Goal: Navigation & Orientation: Find specific page/section

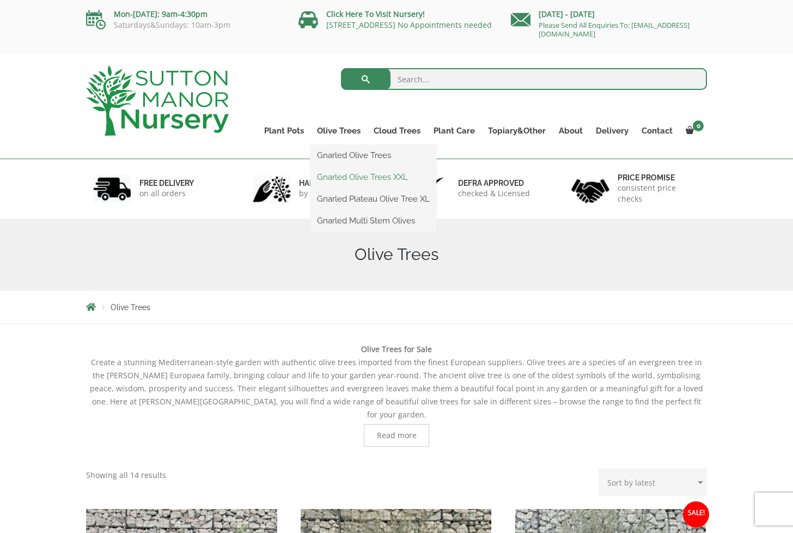
click at [353, 178] on link "Gnarled Olive Trees XXL" at bounding box center [374, 177] width 126 height 16
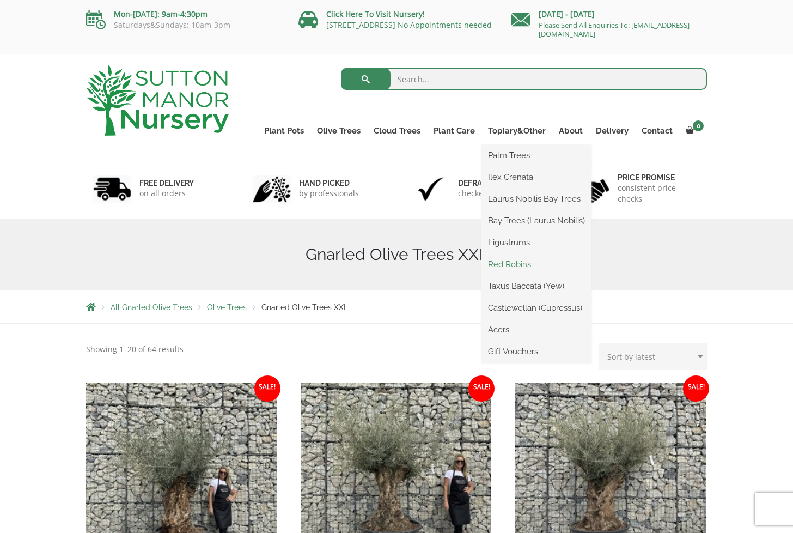
click at [514, 263] on link "Red Robins" at bounding box center [537, 264] width 110 height 16
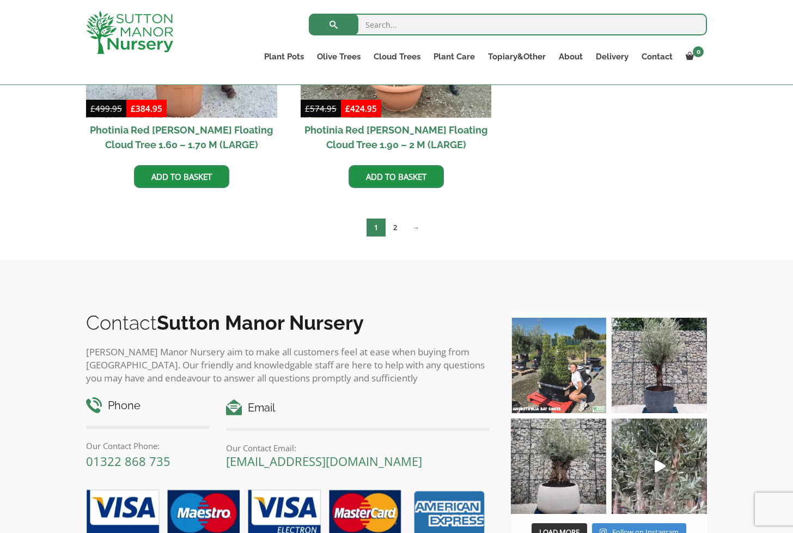
scroll to position [635, 0]
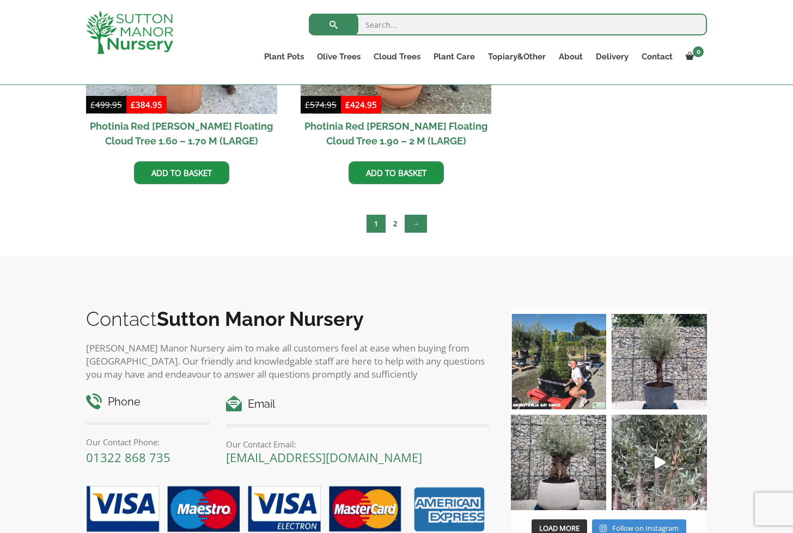
click at [415, 221] on link "→" at bounding box center [416, 224] width 22 height 18
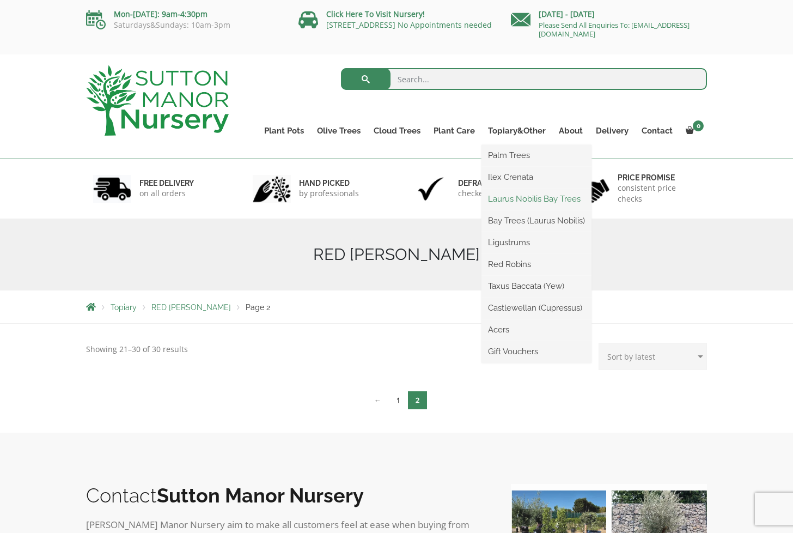
click at [525, 200] on link "Laurus Nobilis Bay Trees" at bounding box center [537, 199] width 110 height 16
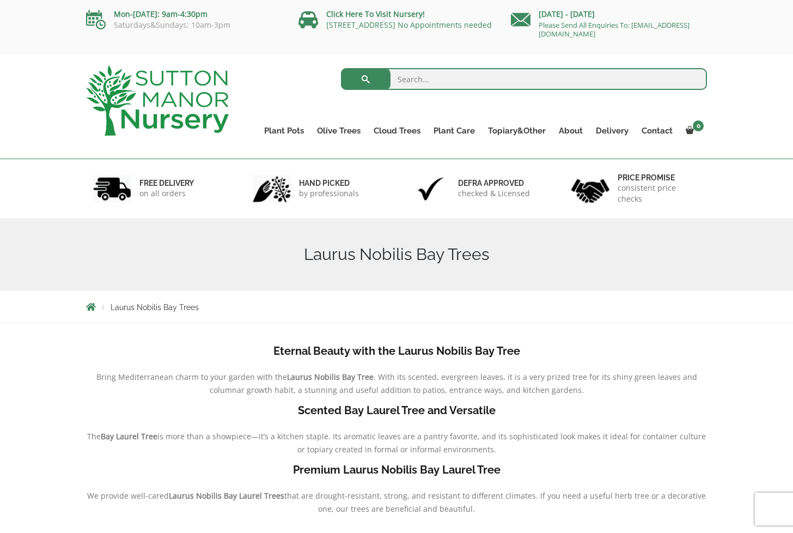
drag, startPoint x: 287, startPoint y: 113, endPoint x: 272, endPoint y: 113, distance: 14.7
